Goal: Check status: Check status

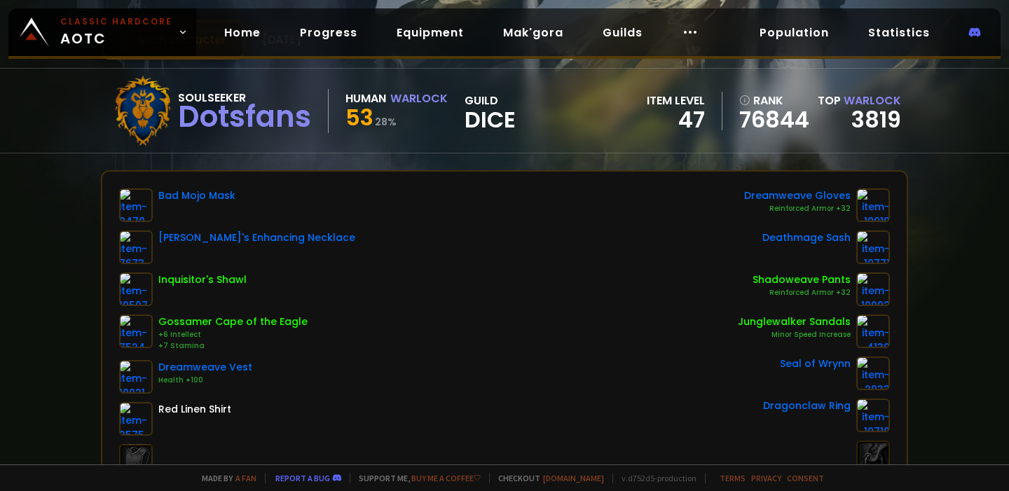
scroll to position [81, 0]
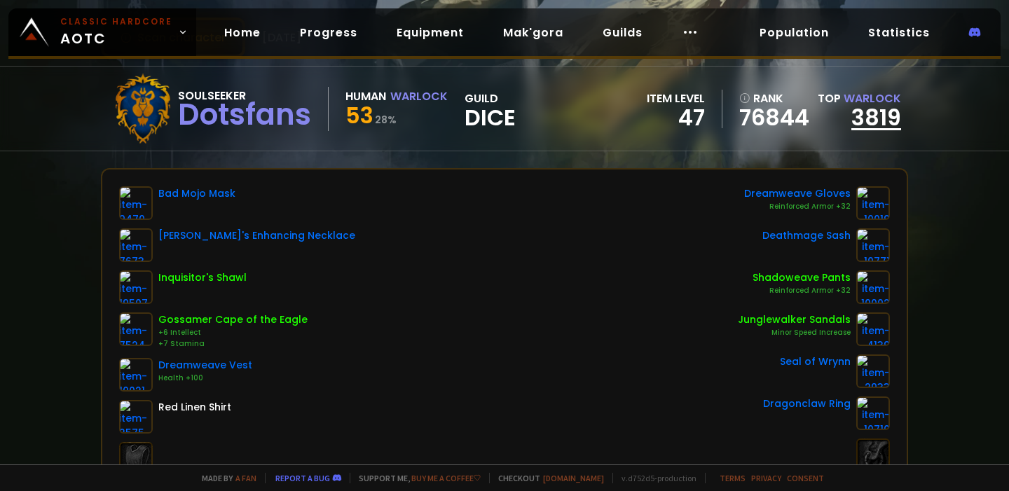
click at [879, 115] on link "3819" at bounding box center [876, 118] width 50 height 32
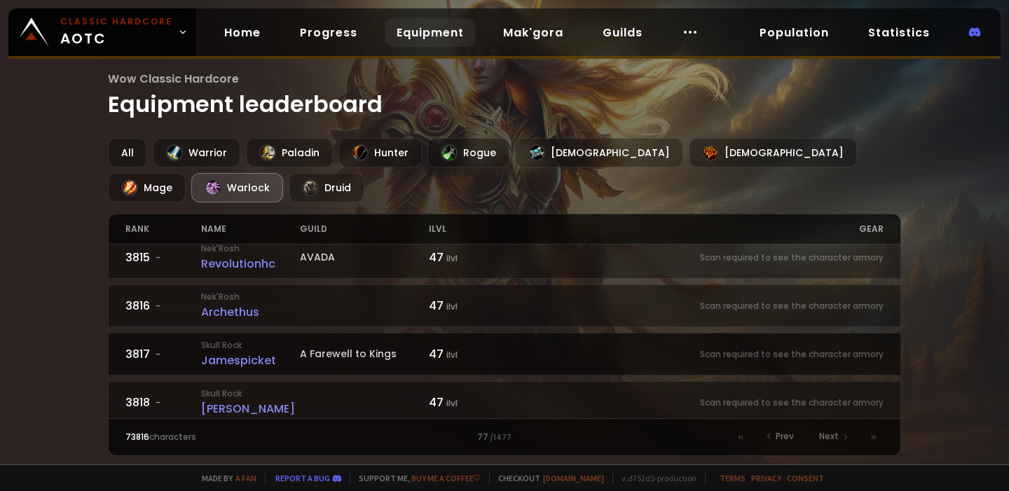
scroll to position [773, 0]
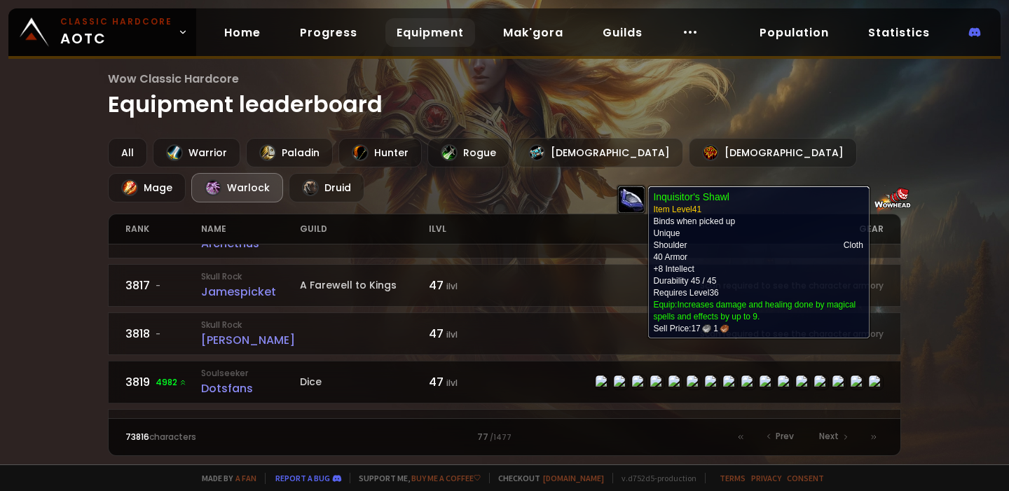
click at [639, 375] on img at bounding box center [648, 398] width 32 height 46
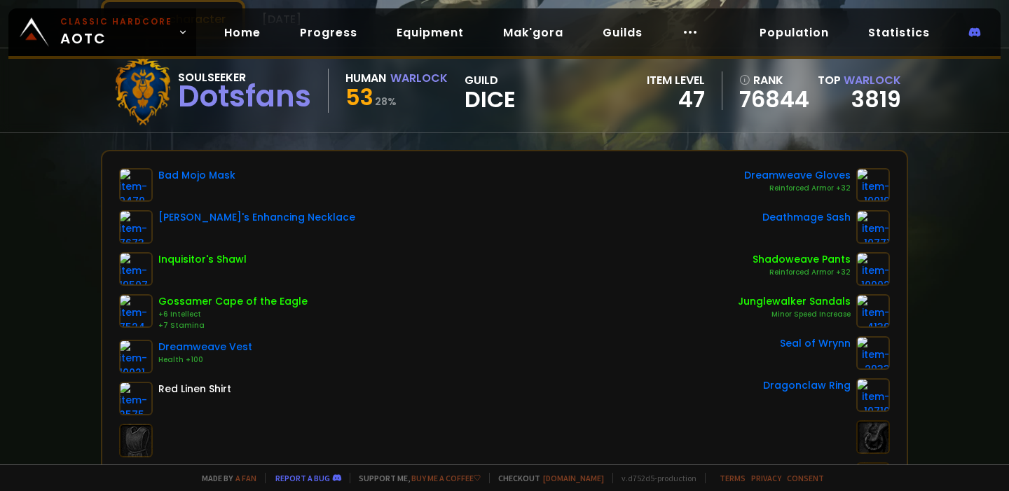
scroll to position [100, 0]
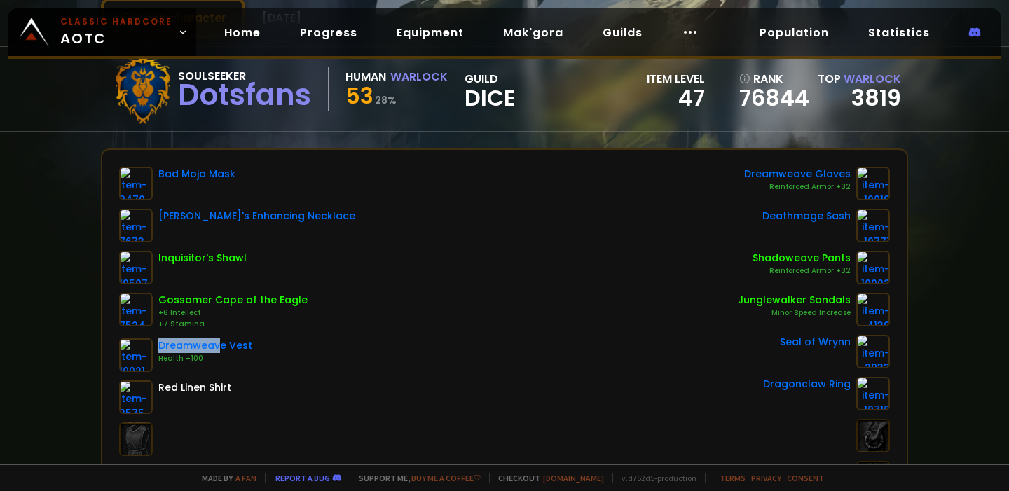
drag, startPoint x: 159, startPoint y: 345, endPoint x: 280, endPoint y: 344, distance: 121.2
click at [279, 343] on div "Dreamweave Vest Health +100" at bounding box center [237, 355] width 236 height 34
click at [280, 344] on div "Dreamweave Vest Health +100" at bounding box center [237, 355] width 236 height 34
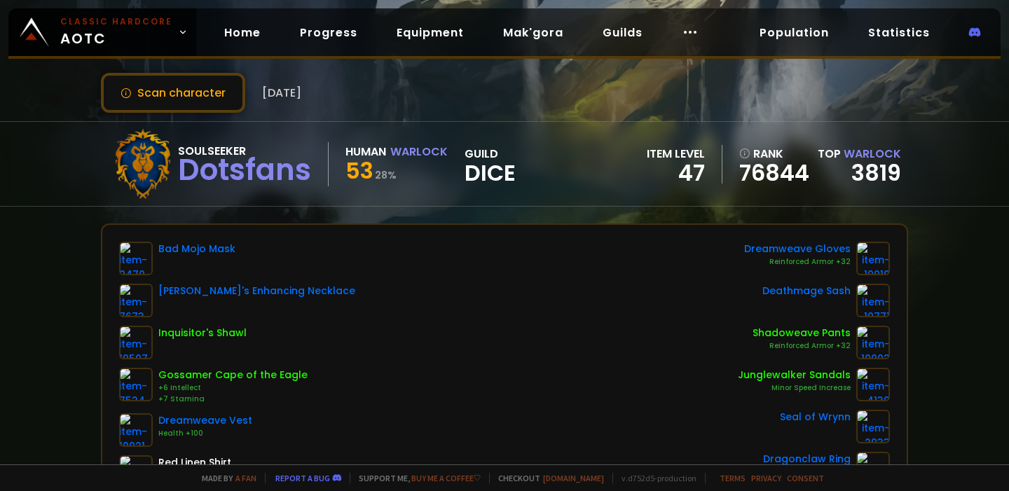
scroll to position [0, 0]
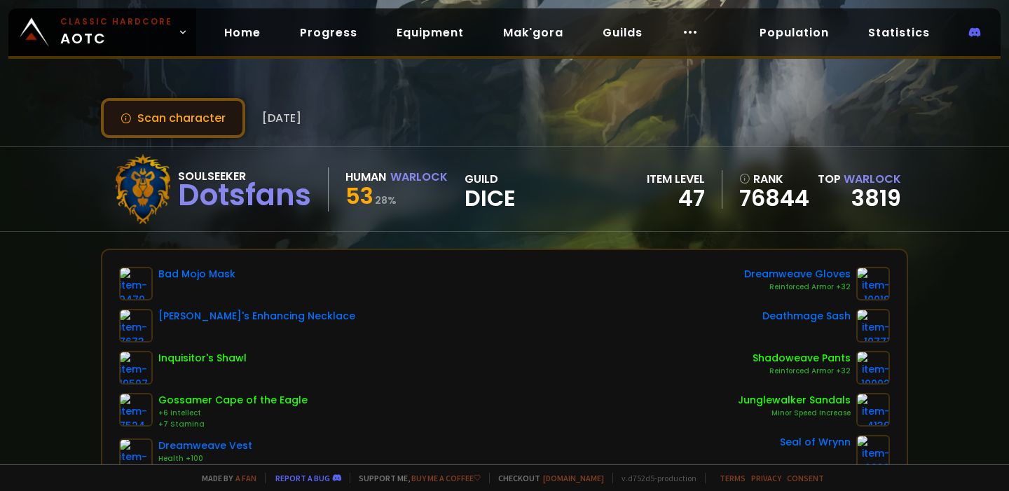
click at [205, 123] on button "Scan character" at bounding box center [173, 118] width 144 height 40
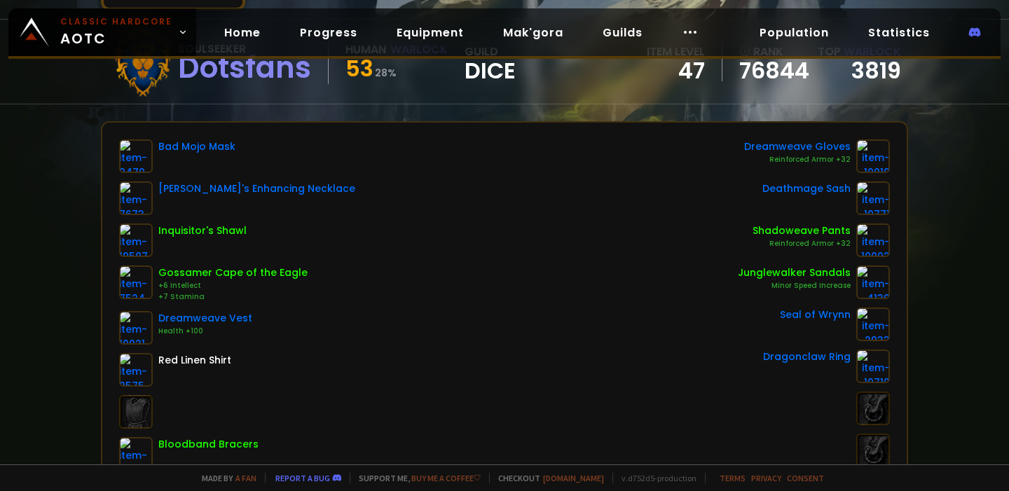
scroll to position [65, 0]
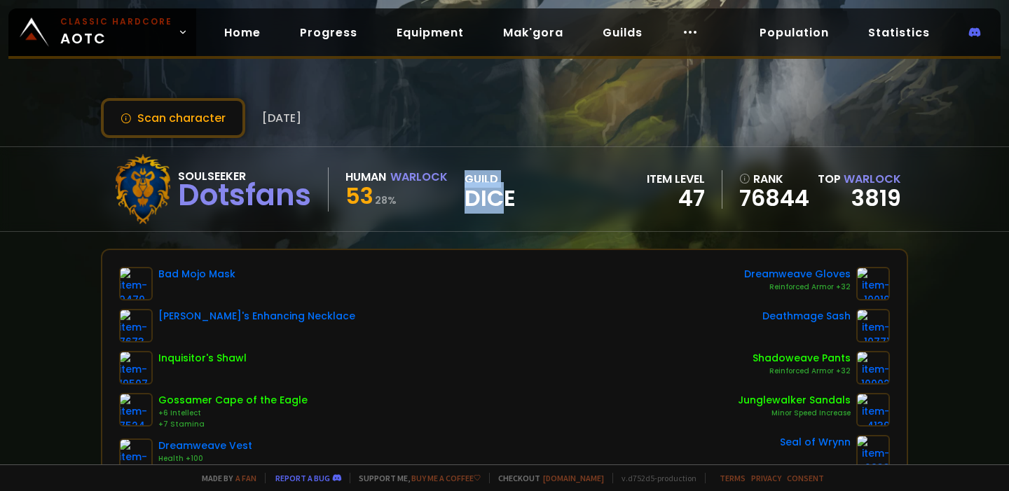
drag, startPoint x: 455, startPoint y: 200, endPoint x: 506, endPoint y: 200, distance: 51.1
click at [506, 200] on div "Soulseeker Dotsfans Human Warlock 53 28 % guild Dice" at bounding box center [312, 189] width 408 height 70
click at [547, 204] on div "Soulseeker Dotsfans Human Warlock 53 28 % guild Dice item level 47 rank 76844 T…" at bounding box center [504, 189] width 807 height 84
drag, startPoint x: 523, startPoint y: 204, endPoint x: 464, endPoint y: 174, distance: 66.7
click at [464, 179] on div "Soulseeker Dotsfans Human Warlock 53 28 % guild Dice item level 47 rank 76844 T…" at bounding box center [504, 189] width 807 height 84
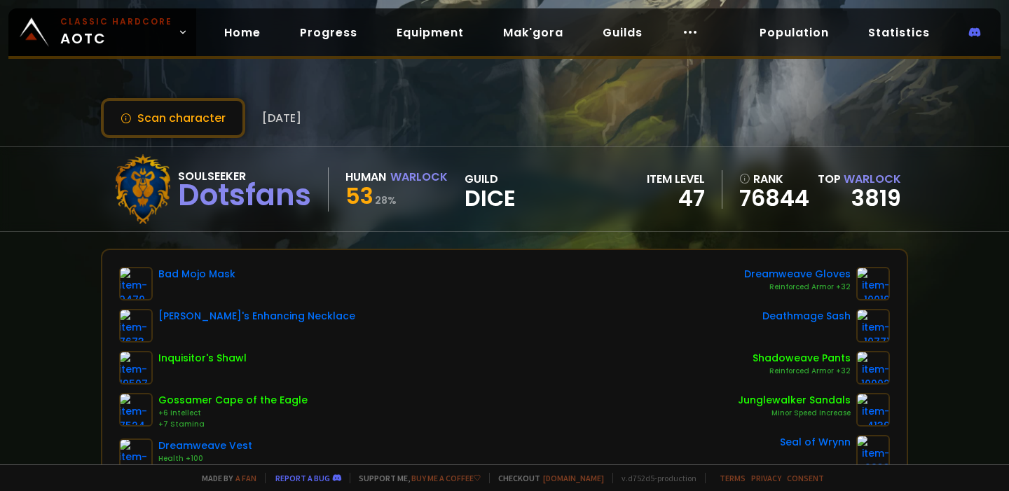
click at [474, 178] on div "guild Dice" at bounding box center [489, 189] width 51 height 39
click at [178, 118] on button "Scan character" at bounding box center [173, 118] width 144 height 40
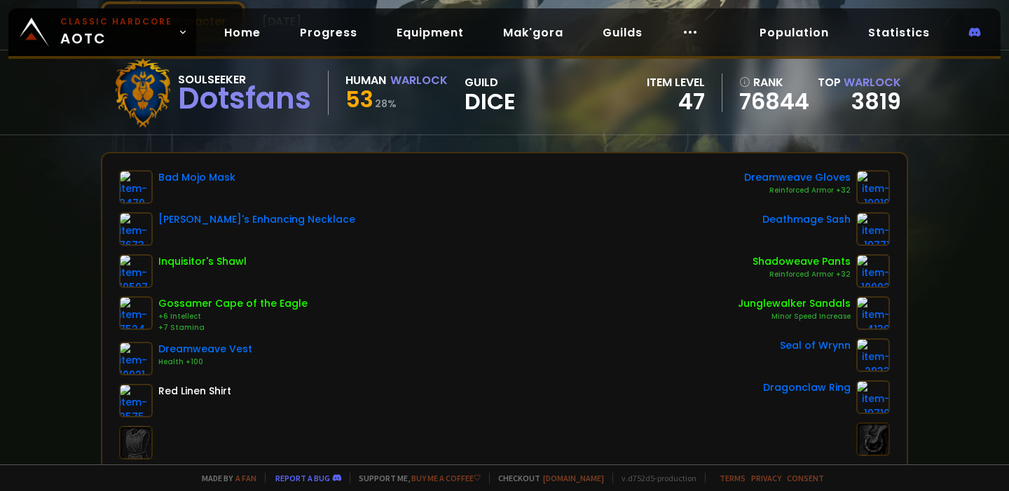
scroll to position [97, 0]
